Goal: Task Accomplishment & Management: Manage account settings

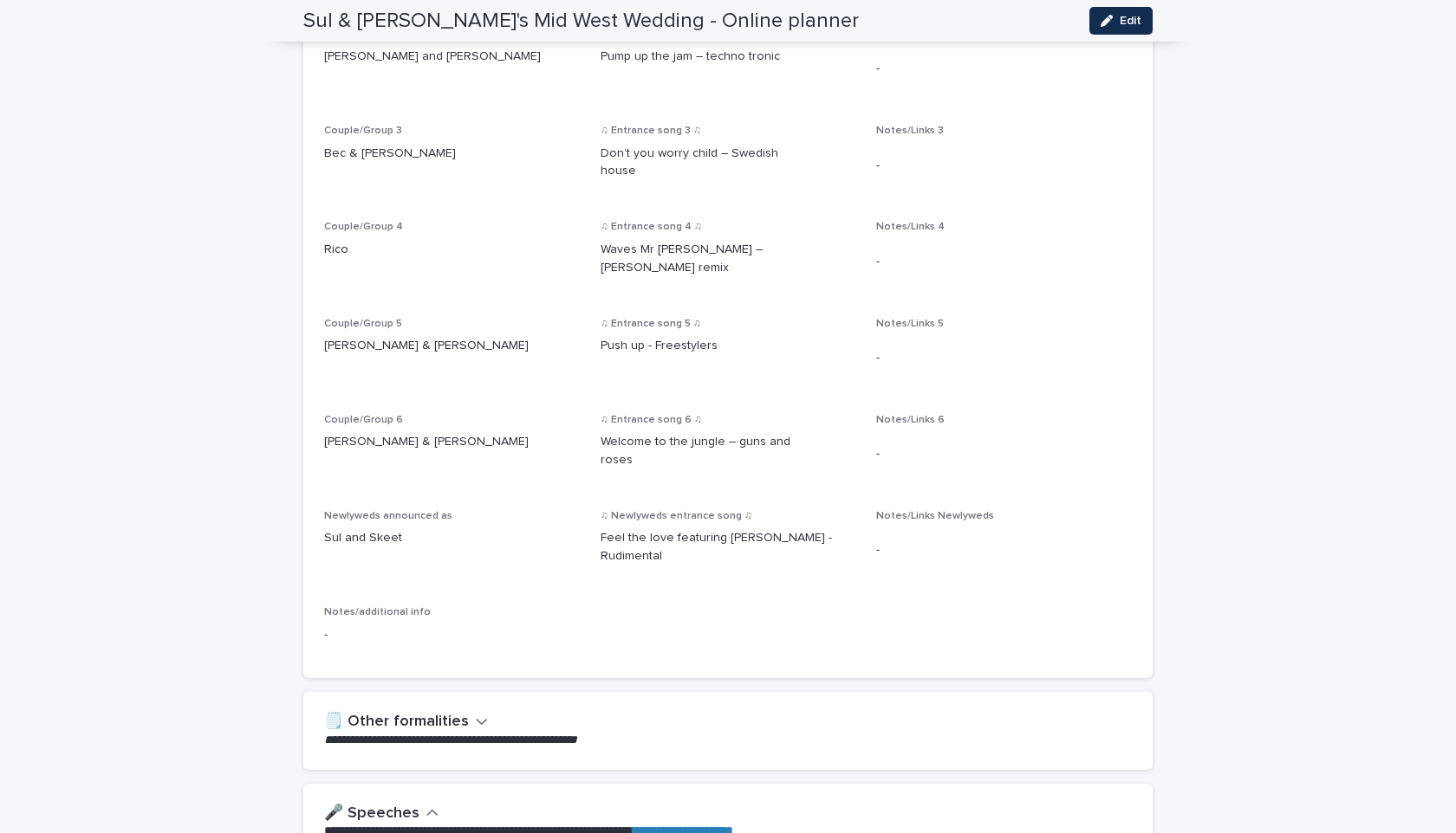
scroll to position [1254, 0]
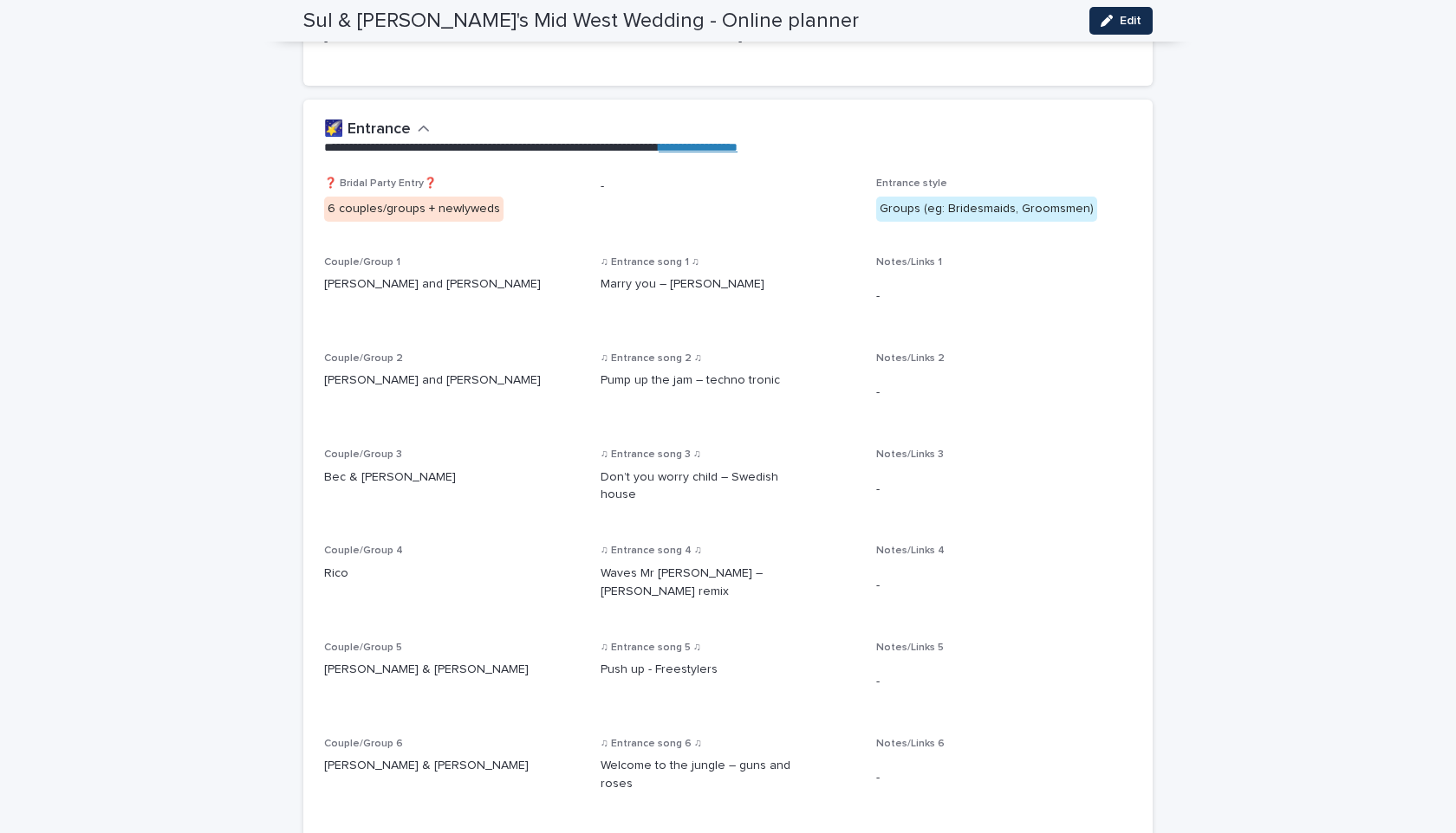
scroll to position [1068, 0]
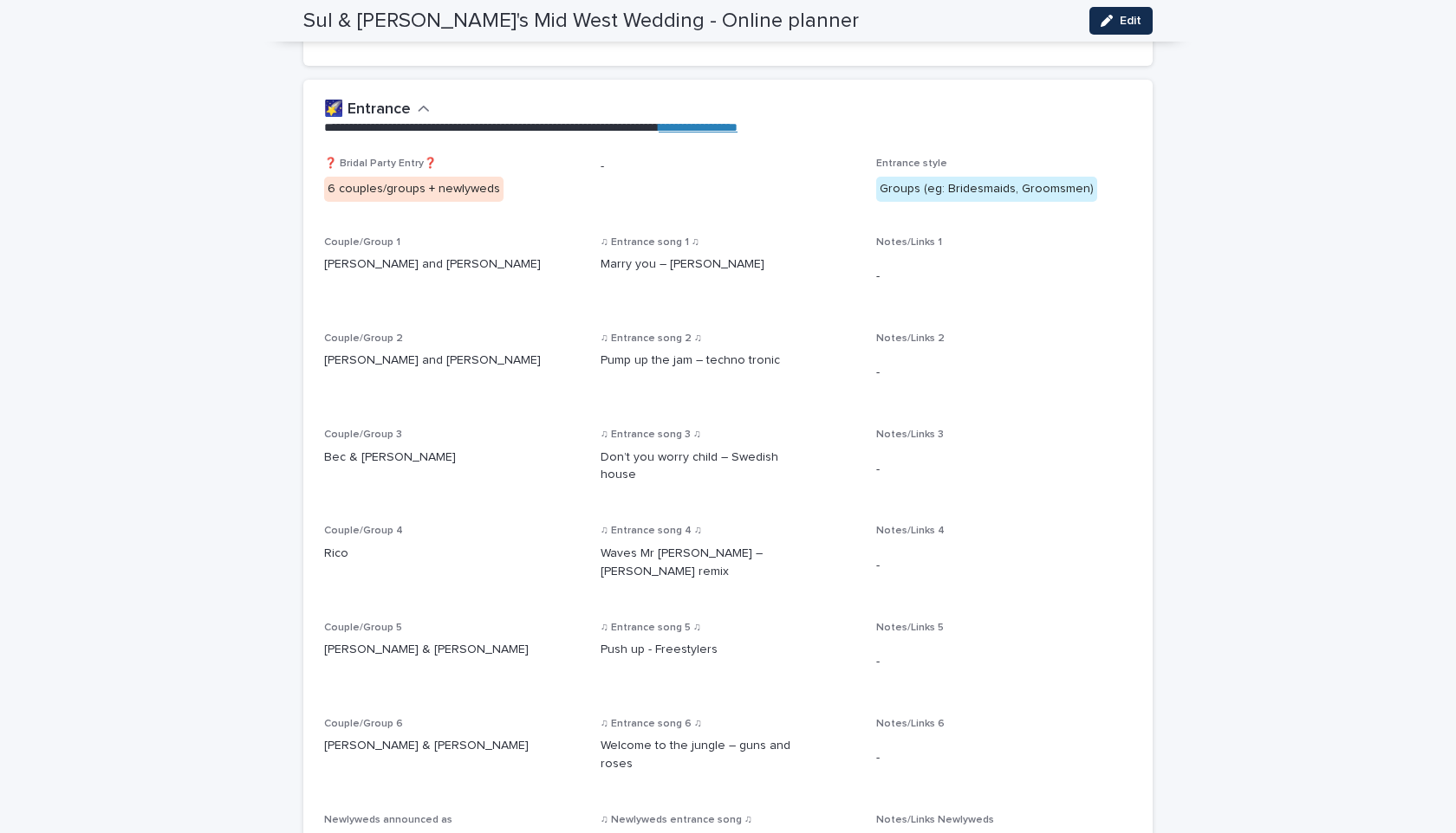
click at [485, 258] on p "[PERSON_NAME] and [PERSON_NAME]" at bounding box center [452, 265] width 256 height 18
click at [1111, 13] on button "Edit" at bounding box center [1121, 21] width 63 height 28
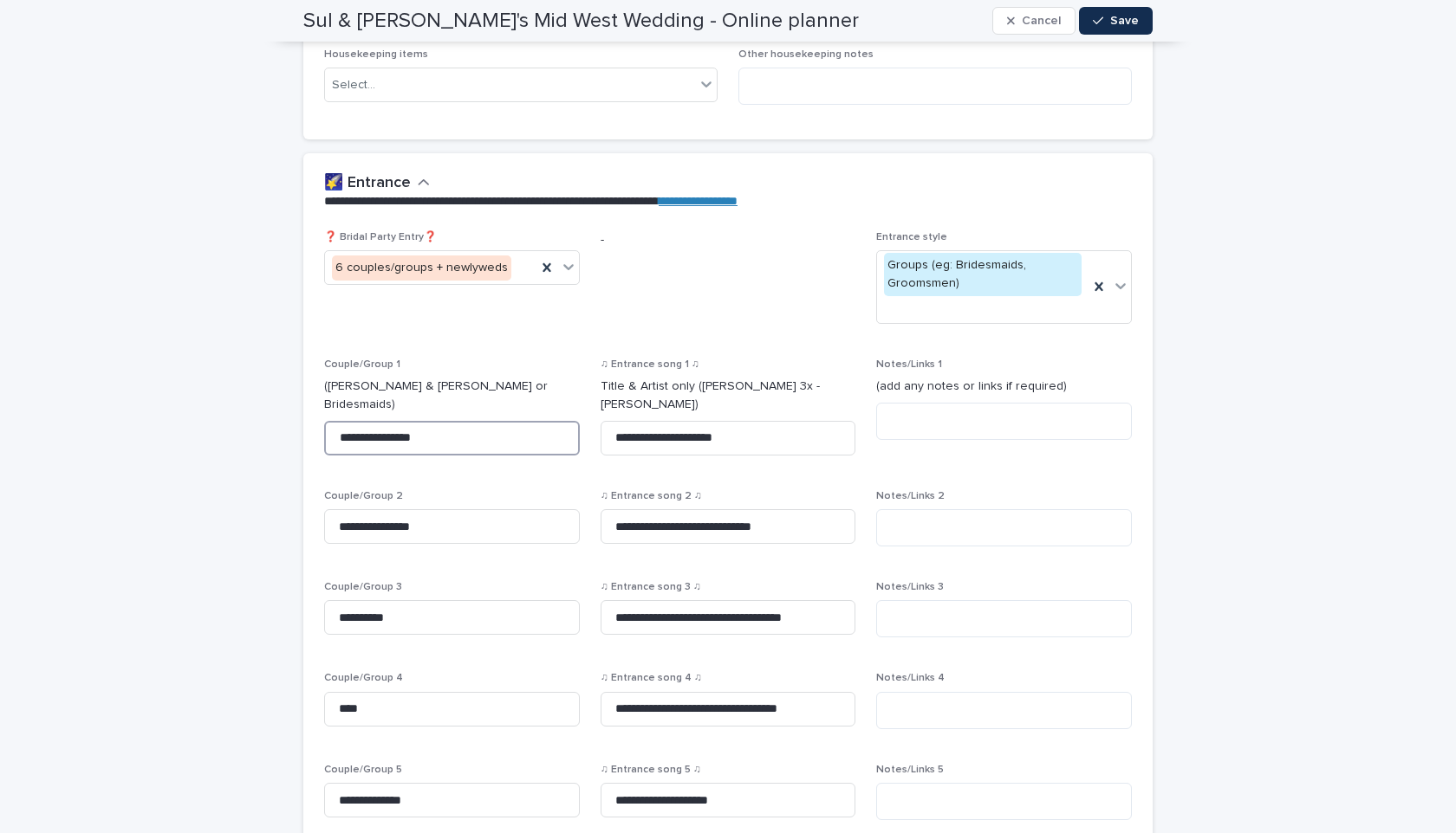
drag, startPoint x: 501, startPoint y: 415, endPoint x: 277, endPoint y: 412, distance: 224.0
drag, startPoint x: 453, startPoint y: 509, endPoint x: 333, endPoint y: 505, distance: 120.1
click at [333, 509] on input "**********" at bounding box center [452, 526] width 256 height 34
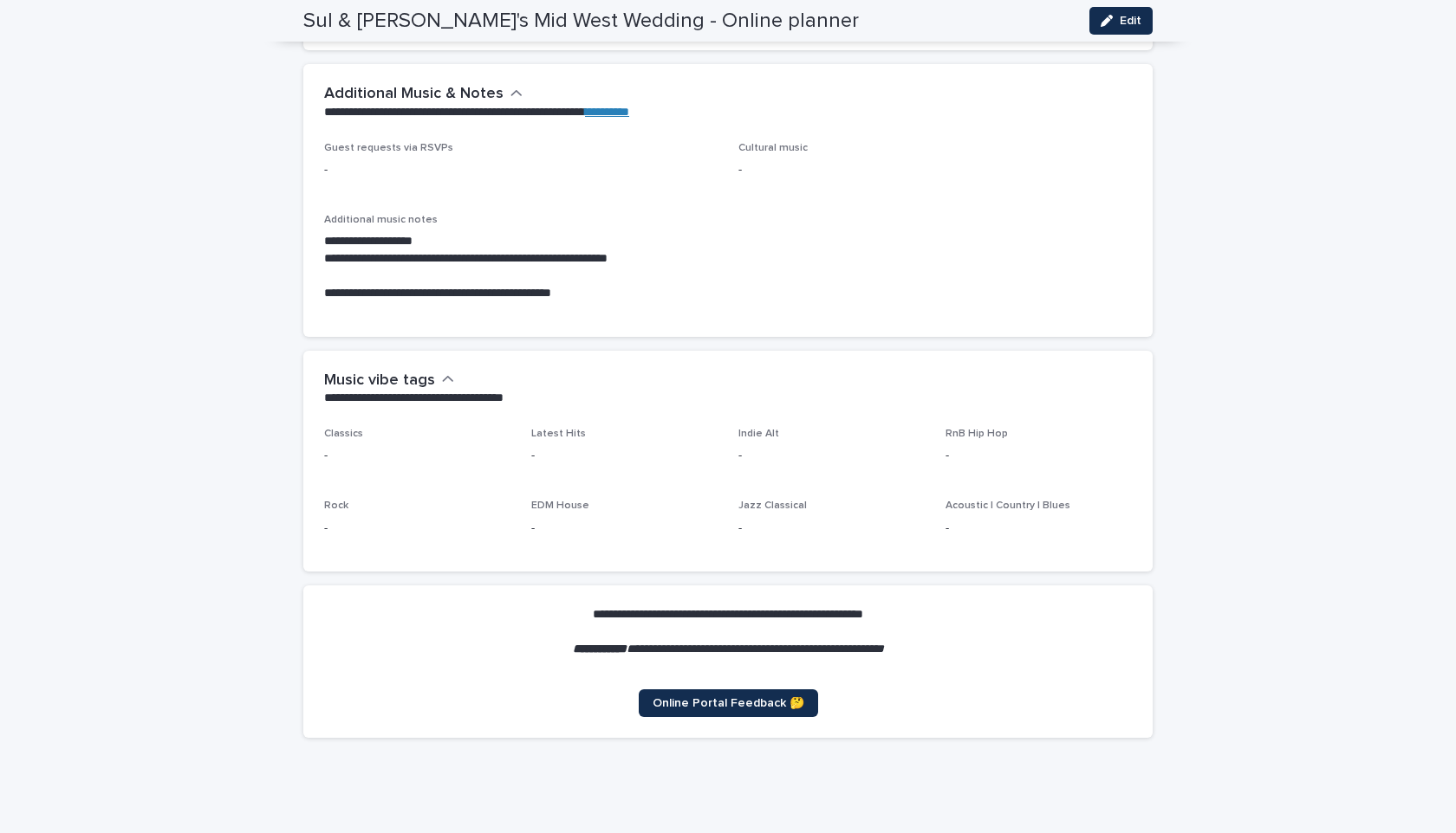
scroll to position [4832, 0]
